Goal: Find specific page/section: Find specific page/section

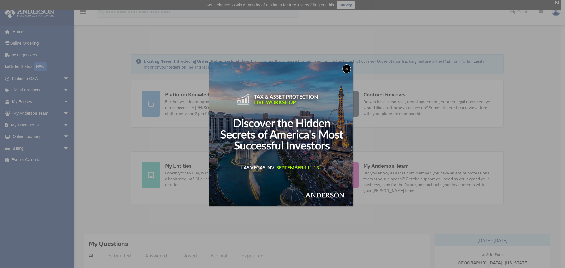
click at [349, 69] on button "x" at bounding box center [346, 68] width 9 height 9
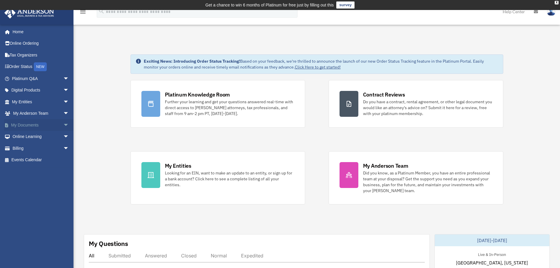
click at [39, 121] on link "My Documents arrow_drop_down" at bounding box center [41, 125] width 74 height 12
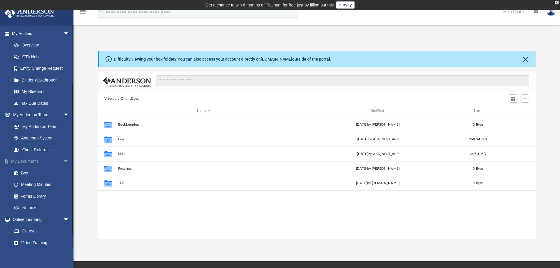
scroll to position [88, 0]
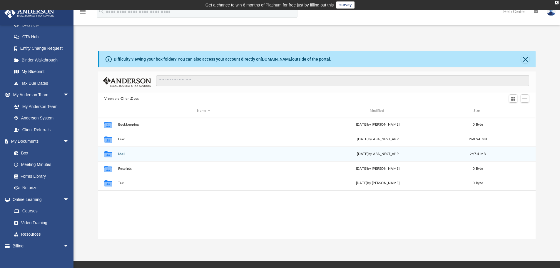
click at [121, 157] on div "Collaborated Folder Mail Thu Sep 4 2025 by ABA_NEST_APP 297.4 MB" at bounding box center [317, 153] width 438 height 15
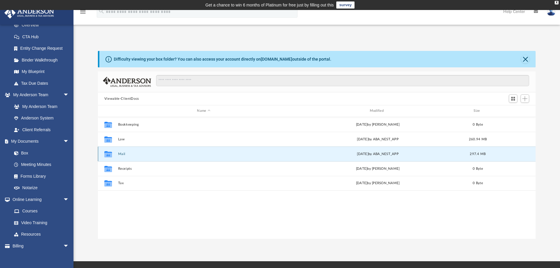
click at [121, 154] on button "Mail" at bounding box center [203, 154] width 171 height 4
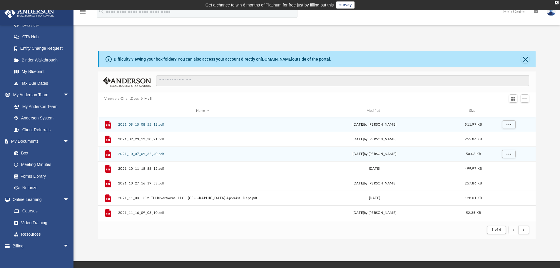
scroll to position [111, 433]
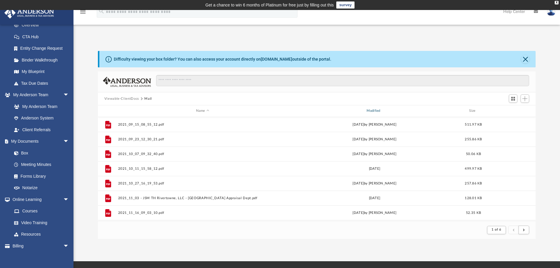
click at [373, 109] on div "Modified" at bounding box center [374, 110] width 169 height 5
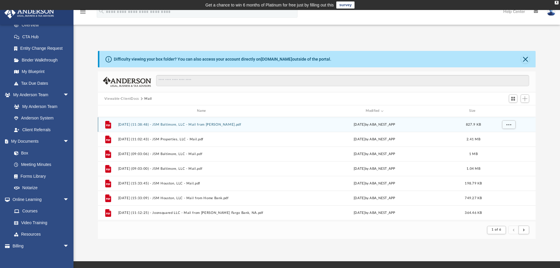
click at [199, 124] on button "2025.09.04 (11:38:48) - JSM Baltimore, LLC - Mail from Brandi Henson.pdf" at bounding box center [202, 125] width 169 height 4
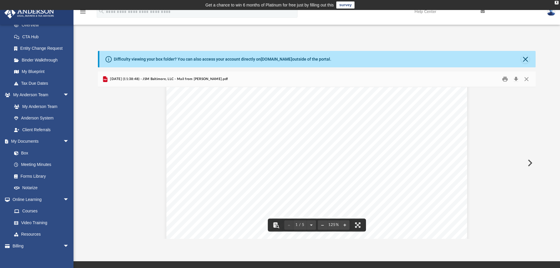
scroll to position [0, 0]
click at [530, 56] on div "Difficulty viewing your box folder? You can also access your account directly o…" at bounding box center [317, 59] width 437 height 16
click at [531, 162] on button "Preview" at bounding box center [529, 163] width 13 height 16
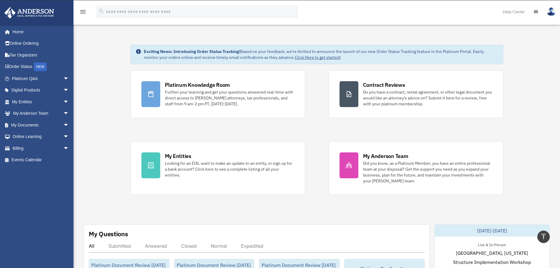
scroll to position [4, 0]
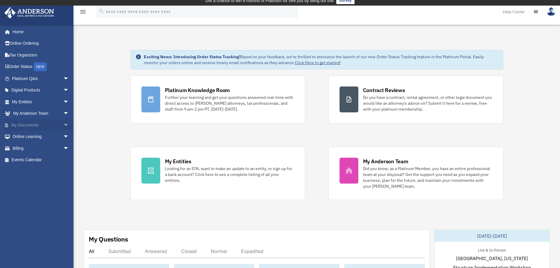
click at [18, 122] on link "My Documents arrow_drop_down" at bounding box center [41, 125] width 74 height 12
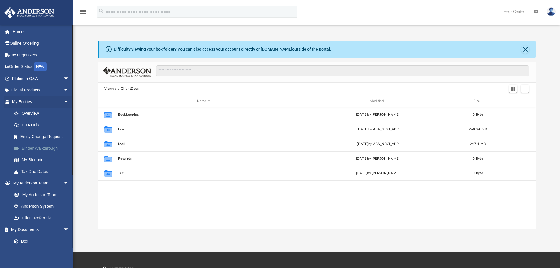
scroll to position [129, 433]
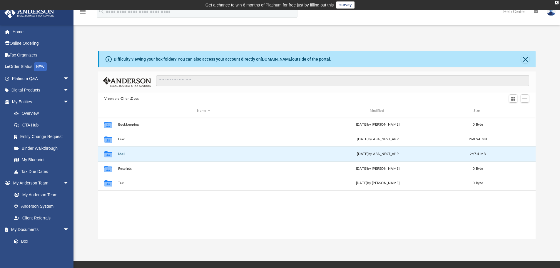
click at [129, 154] on button "Mail" at bounding box center [203, 154] width 171 height 4
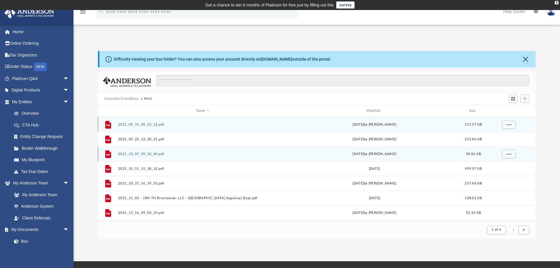
scroll to position [111, 433]
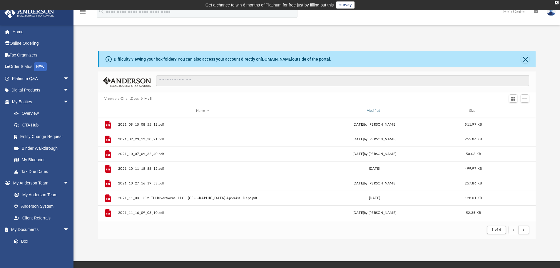
click at [376, 111] on div "Modified" at bounding box center [374, 110] width 169 height 5
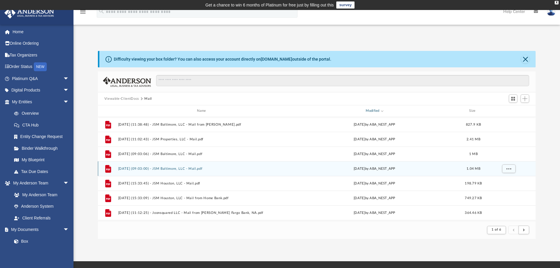
scroll to position [29, 0]
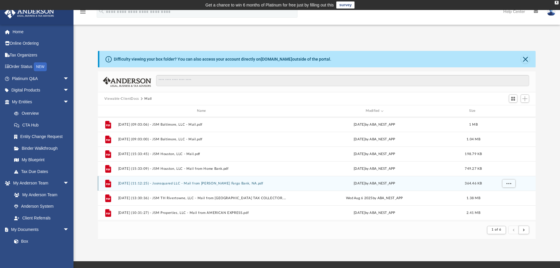
click at [189, 183] on button "2025.08.11 (11:12:25) - Joonsquared LLC - Mail from Wells Fargo Bank, NA.pdf" at bounding box center [202, 183] width 169 height 4
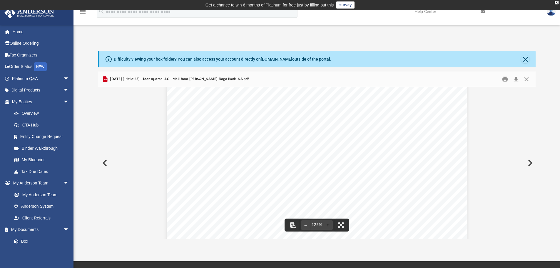
scroll to position [185, 0]
